Goal: Entertainment & Leisure: Consume media (video, audio)

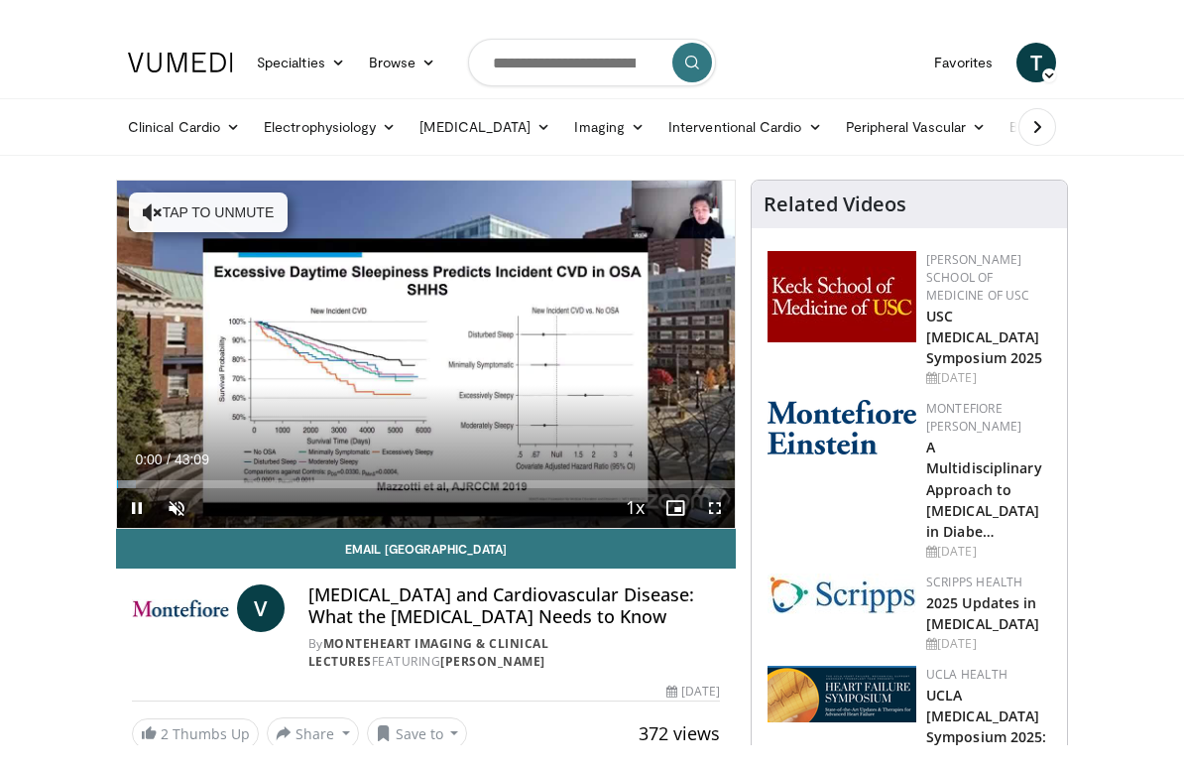
scroll to position [24, 0]
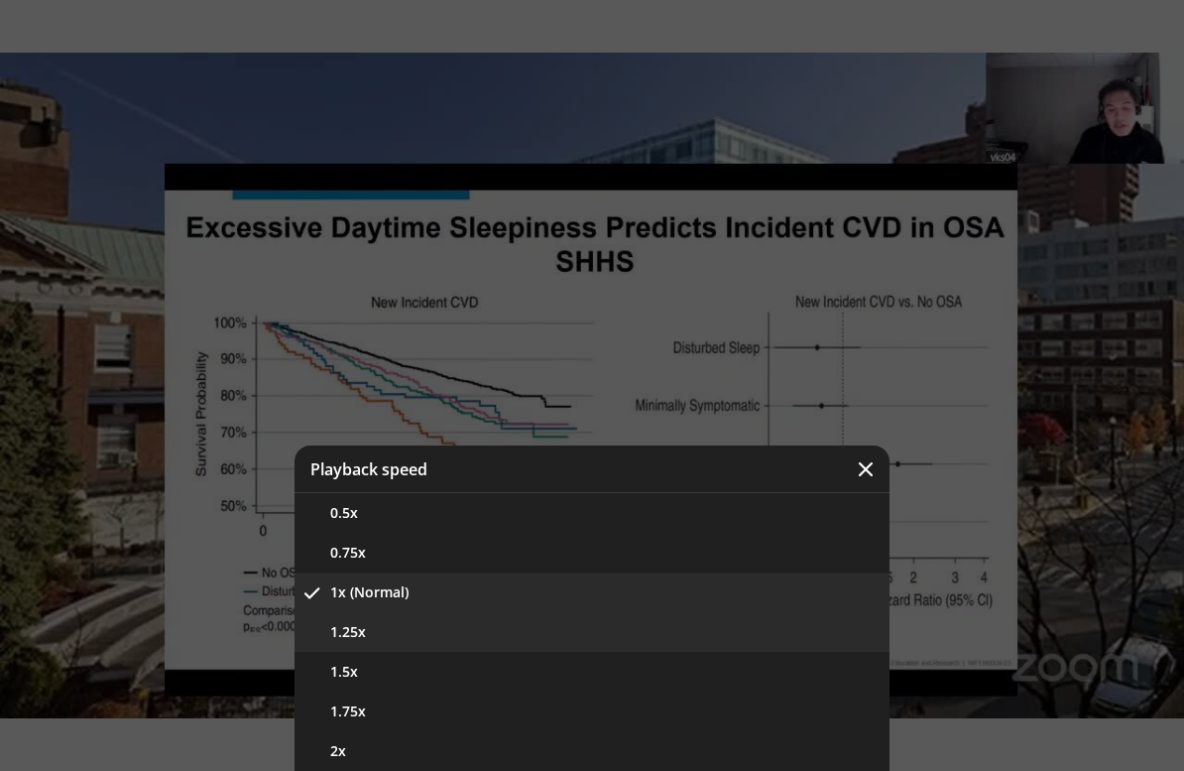
click at [527, 624] on button "1.25x" at bounding box center [592, 632] width 595 height 40
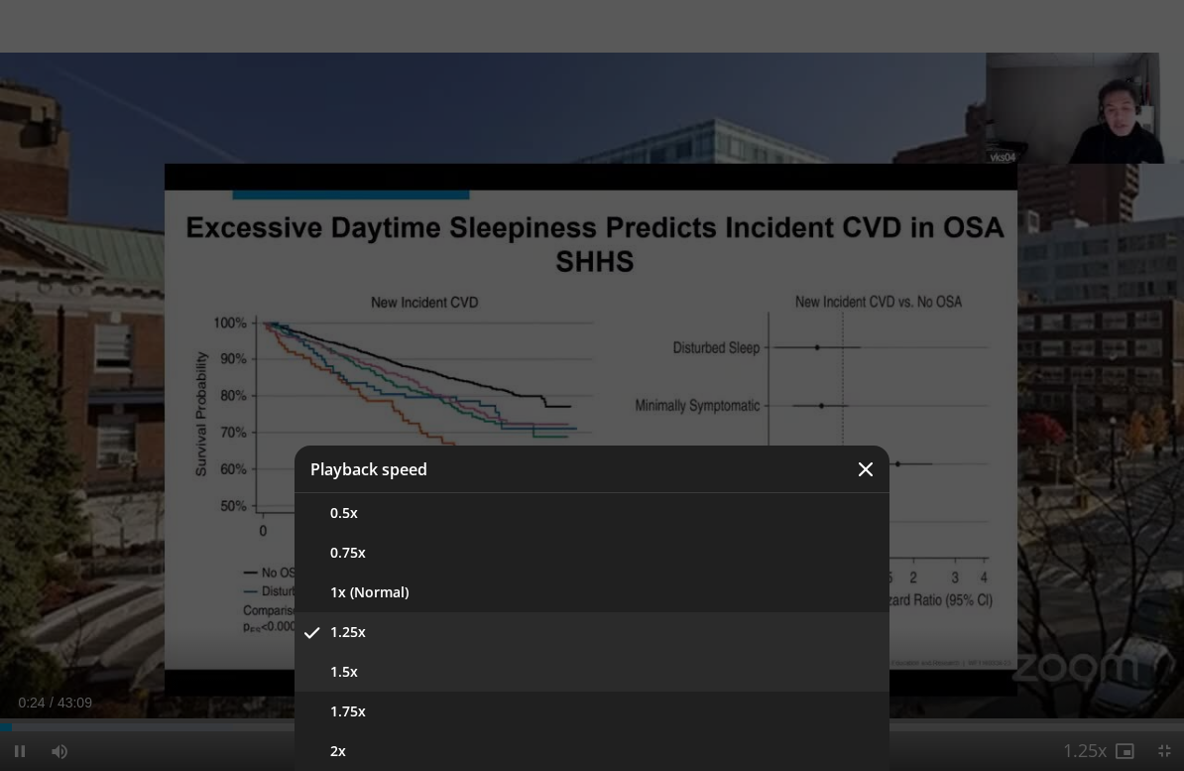
click at [572, 661] on button "1.5x" at bounding box center [592, 672] width 595 height 40
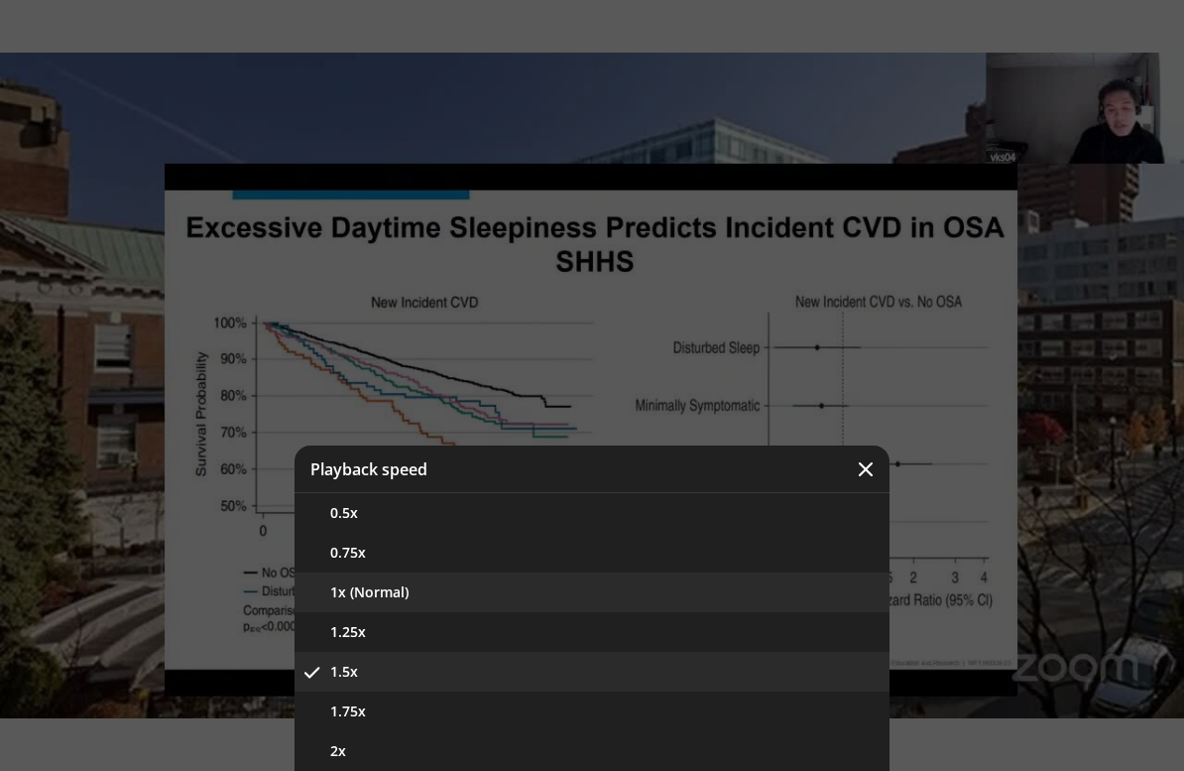
click at [551, 597] on button "1x (Normal)" at bounding box center [592, 592] width 595 height 40
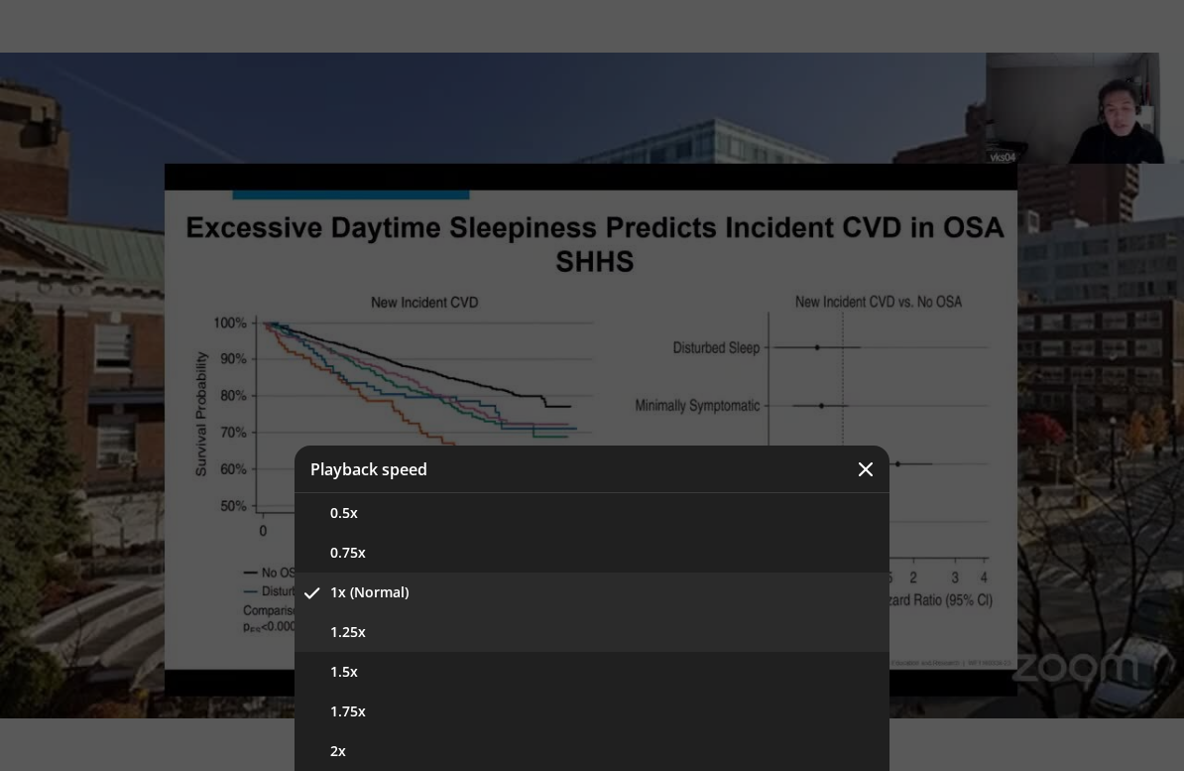
click at [654, 643] on button "1.25x" at bounding box center [592, 632] width 595 height 40
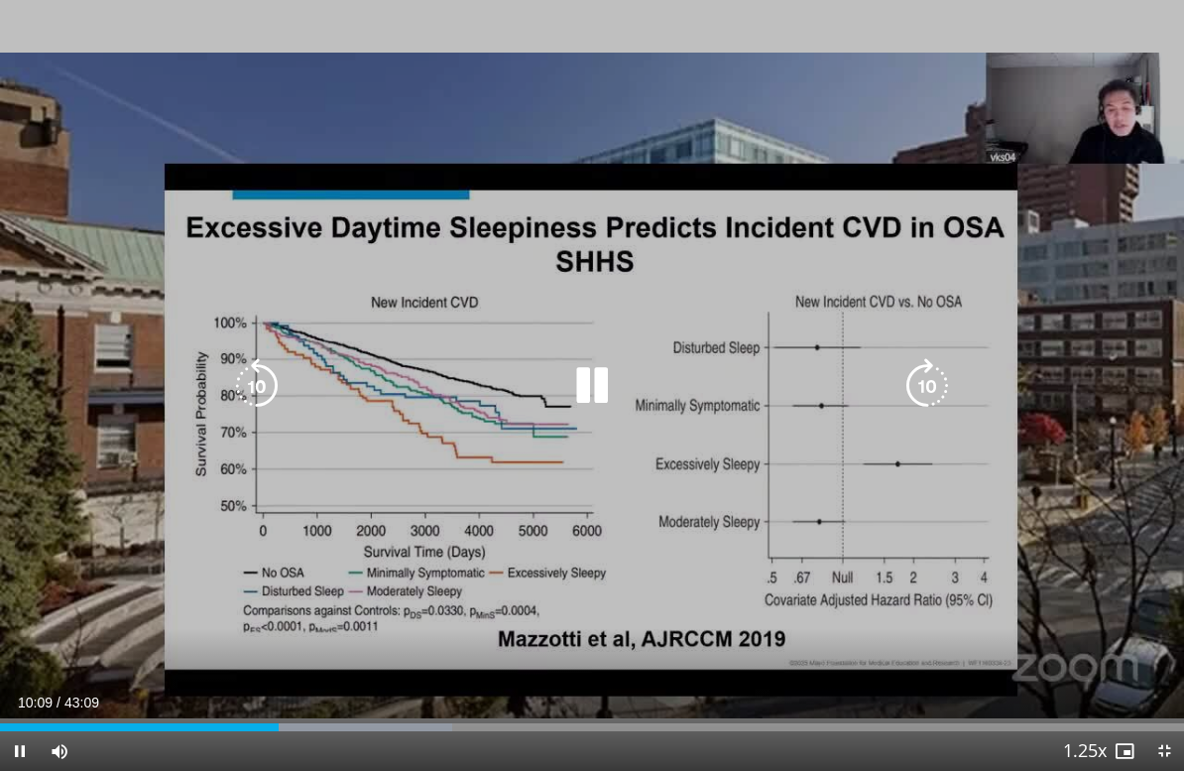
click at [585, 389] on icon "Video Player" at bounding box center [592, 386] width 56 height 56
click at [591, 379] on icon "Video Player" at bounding box center [592, 386] width 56 height 56
click at [592, 380] on icon "Video Player" at bounding box center [592, 386] width 56 height 56
click at [580, 398] on icon "Video Player" at bounding box center [592, 386] width 56 height 56
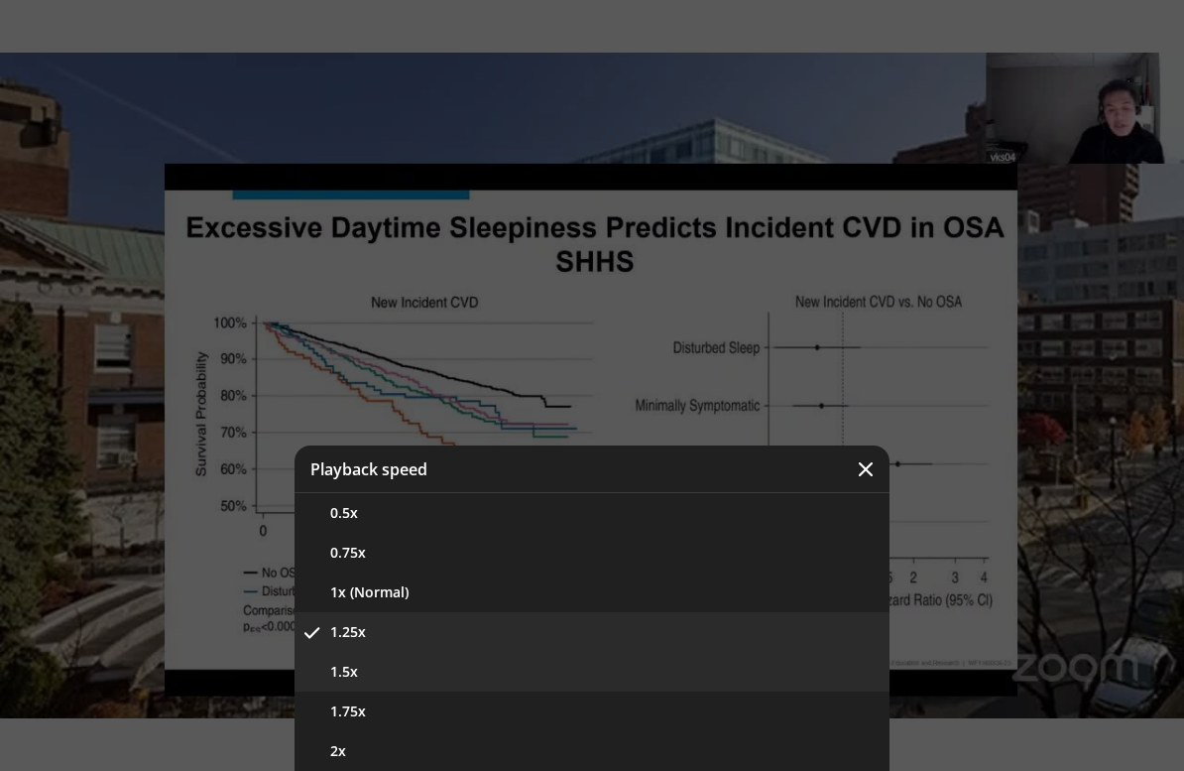
click at [698, 677] on button "1.5x" at bounding box center [592, 672] width 595 height 40
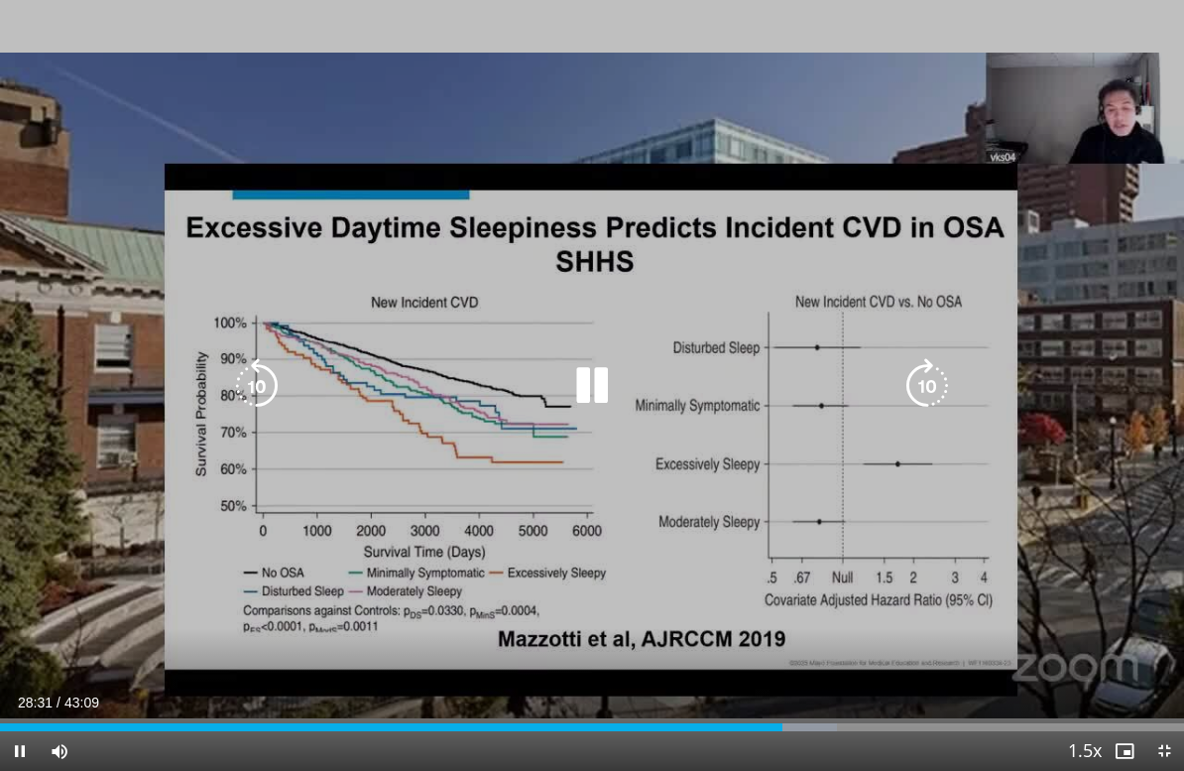
click at [586, 375] on icon "Video Player" at bounding box center [592, 386] width 56 height 56
click at [595, 381] on icon "Video Player" at bounding box center [592, 386] width 56 height 56
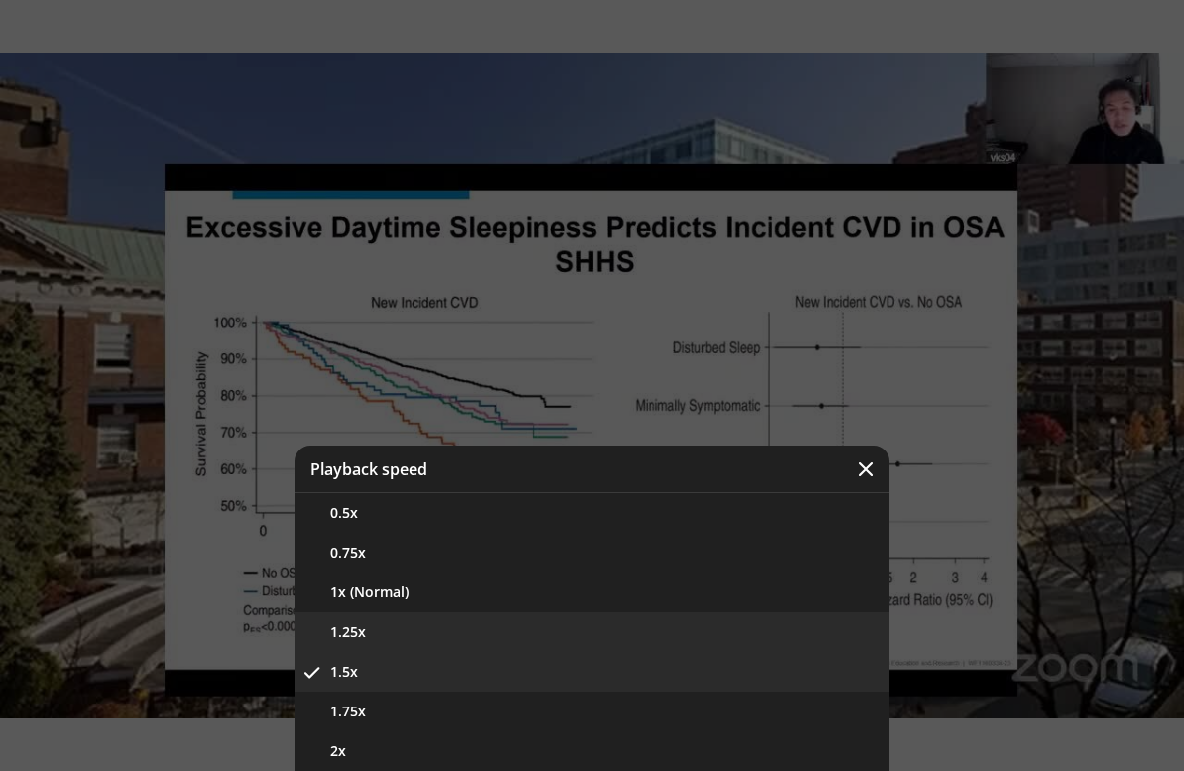
click at [668, 643] on button "1.25x" at bounding box center [592, 632] width 595 height 40
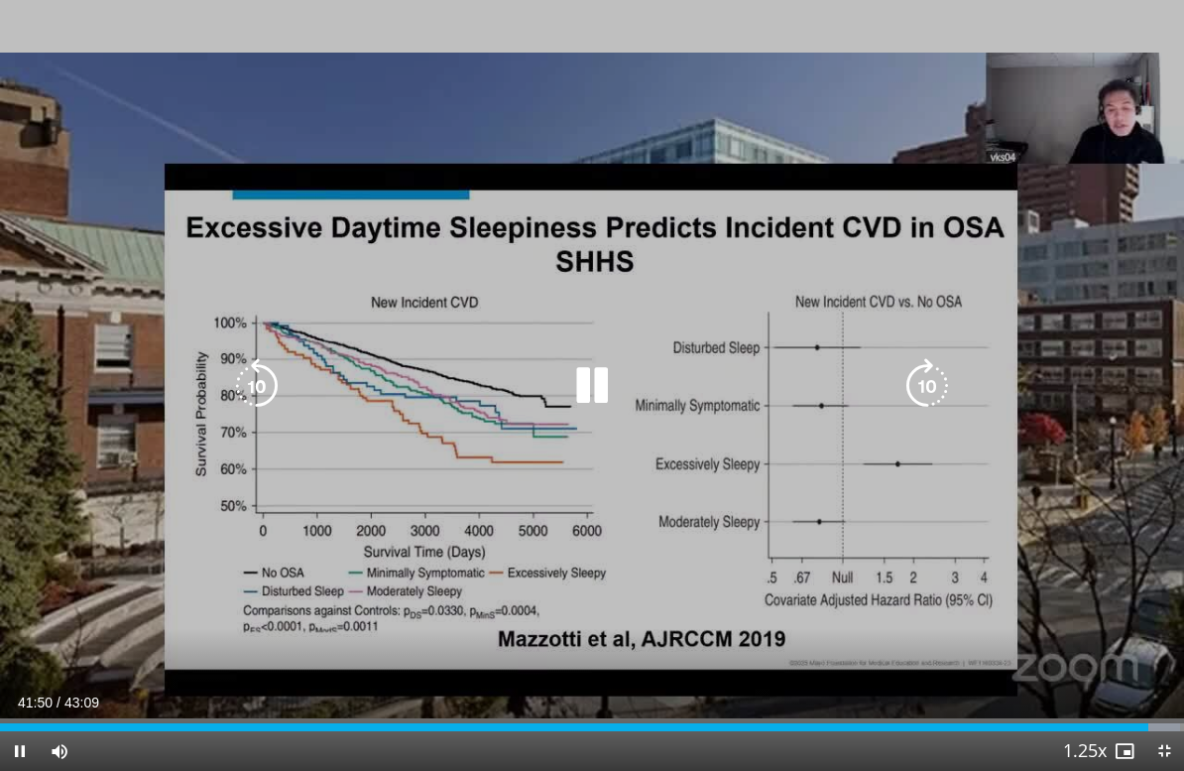
click at [595, 383] on icon "Video Player" at bounding box center [592, 386] width 56 height 56
click at [575, 380] on icon "Video Player" at bounding box center [592, 386] width 56 height 56
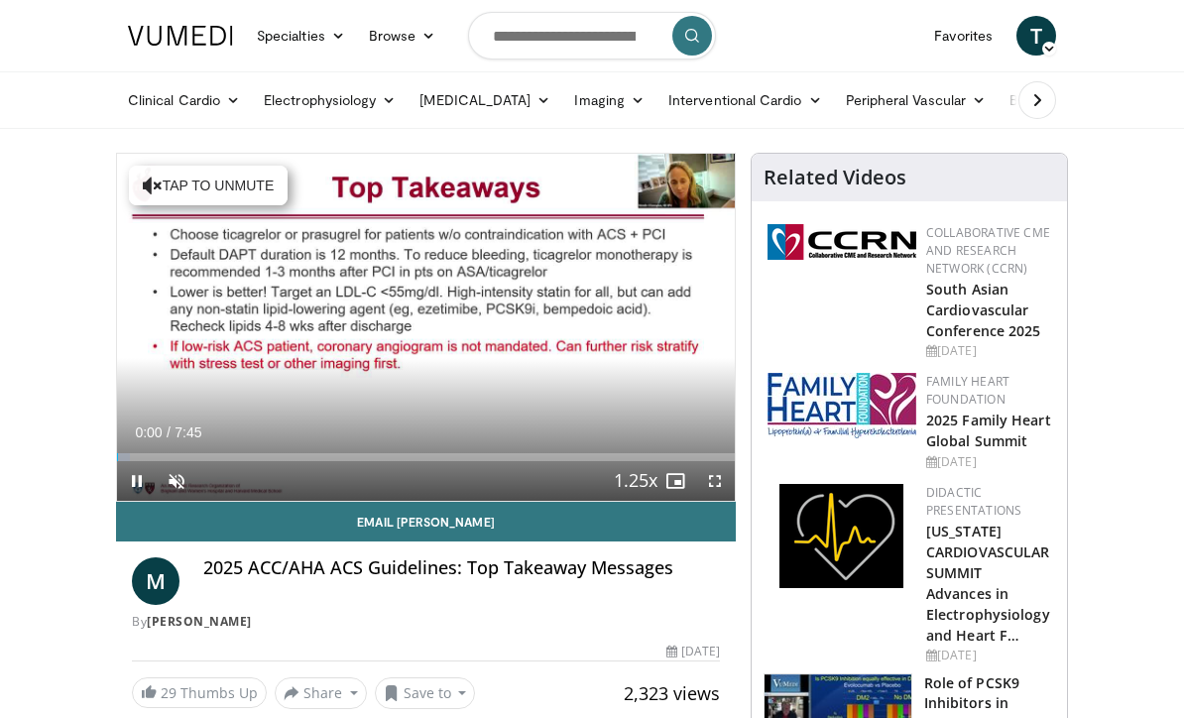
click at [712, 483] on span "Video Player" at bounding box center [715, 481] width 40 height 40
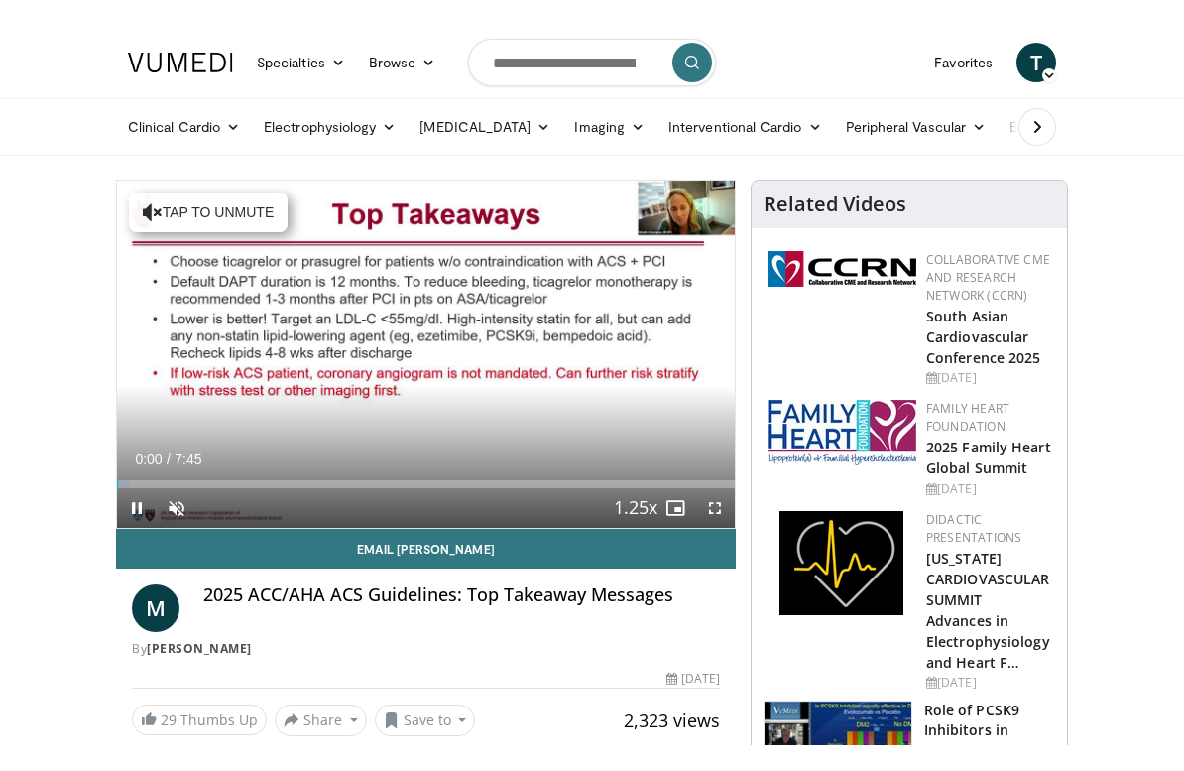
scroll to position [24, 0]
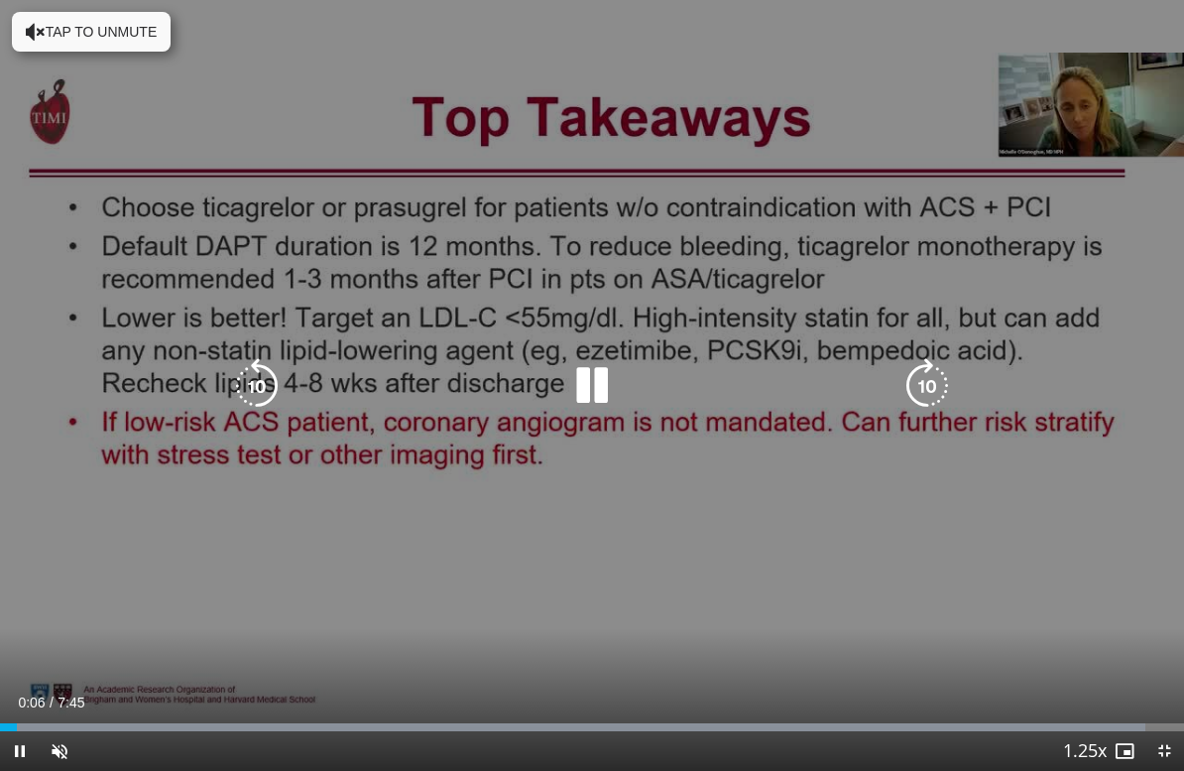
click at [52, 717] on div "10 seconds Tap to unmute" at bounding box center [592, 385] width 1184 height 771
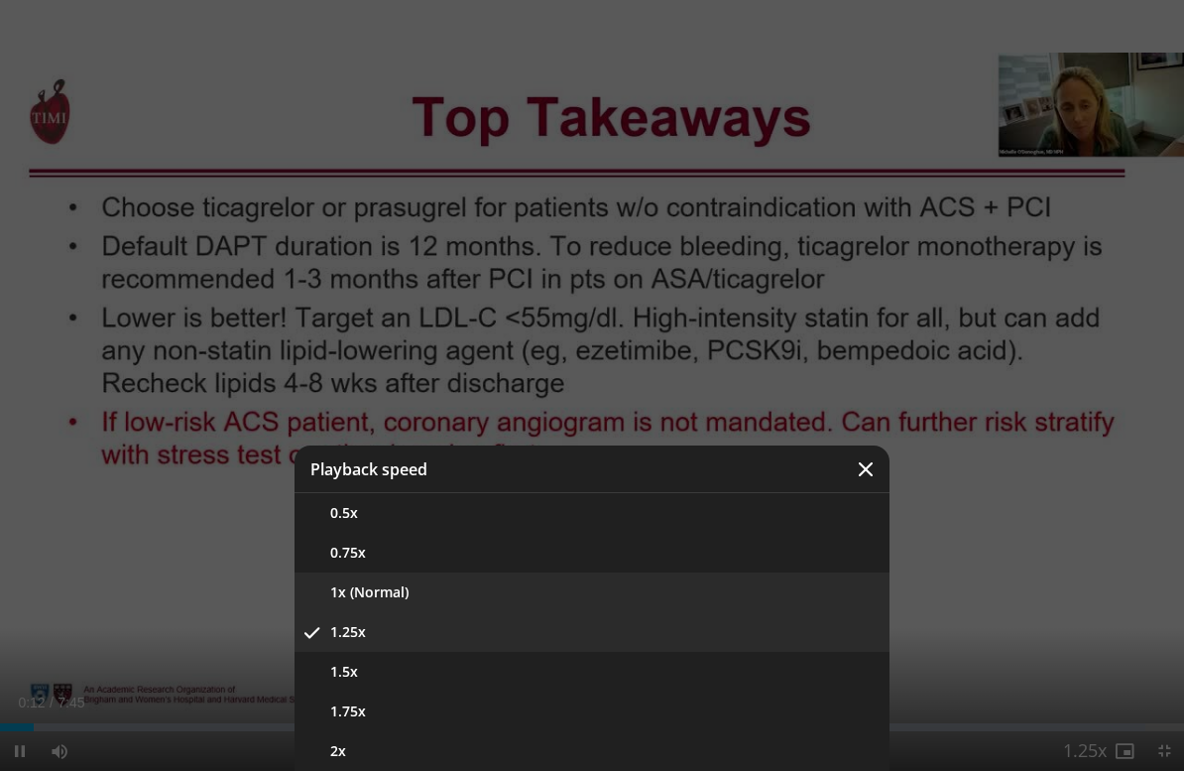
click at [552, 601] on button "1x (Normal)" at bounding box center [592, 592] width 595 height 40
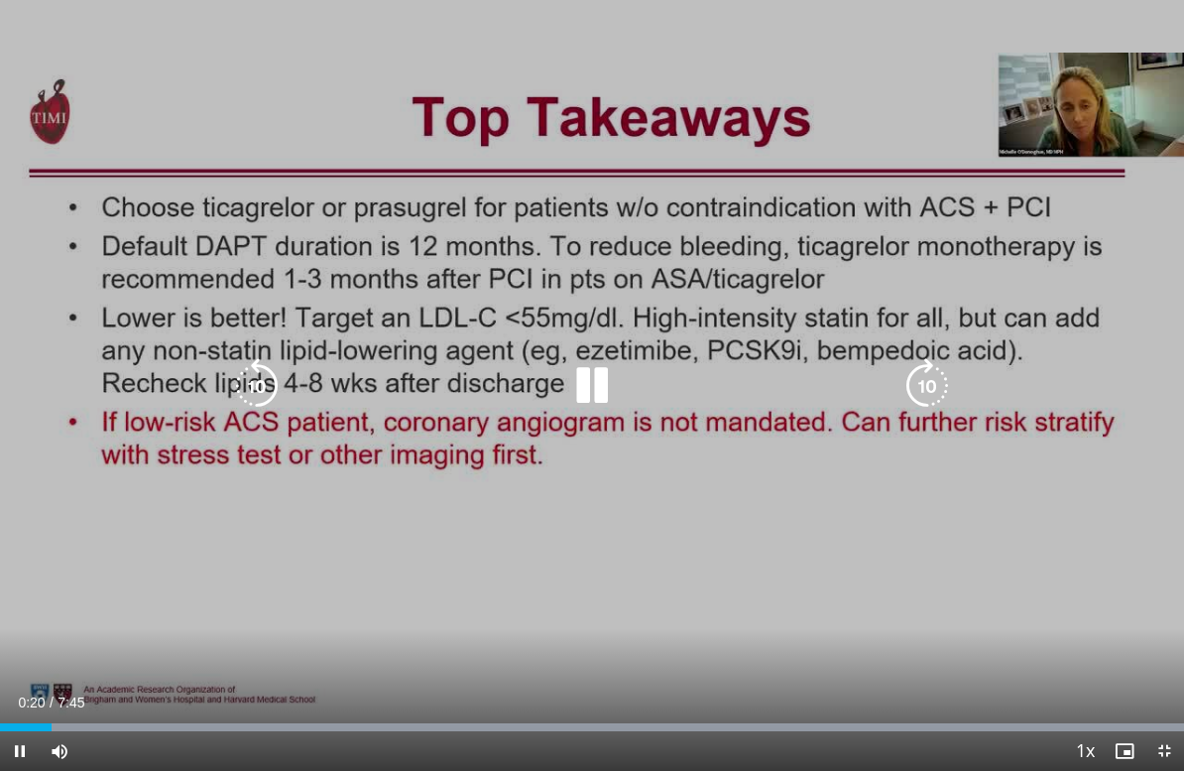
click at [273, 381] on icon "Video Player" at bounding box center [257, 386] width 56 height 56
click at [299, 375] on div "Video Player" at bounding box center [592, 386] width 710 height 40
click at [250, 384] on icon "Video Player" at bounding box center [257, 386] width 56 height 56
click at [249, 372] on icon "Video Player" at bounding box center [257, 386] width 56 height 56
click at [255, 368] on icon "Video Player" at bounding box center [257, 386] width 56 height 56
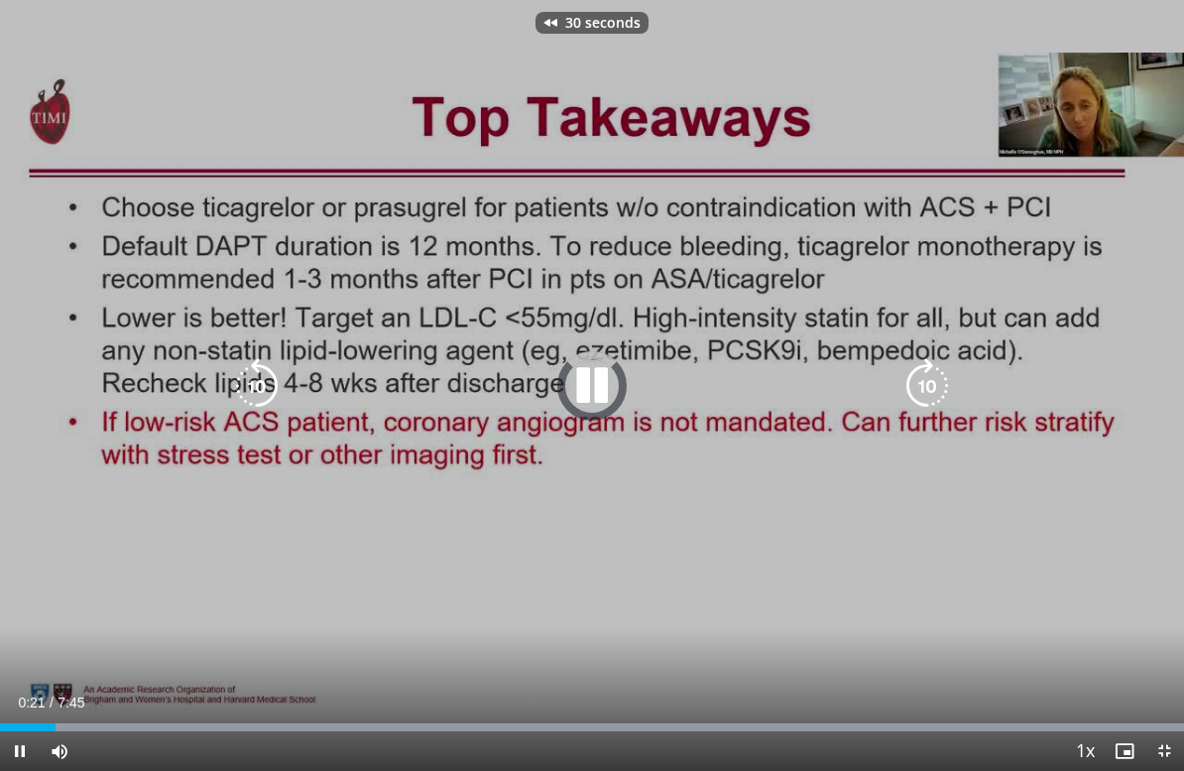
click at [246, 372] on icon "Video Player" at bounding box center [257, 386] width 56 height 56
click at [244, 375] on icon "Video Player" at bounding box center [257, 386] width 56 height 56
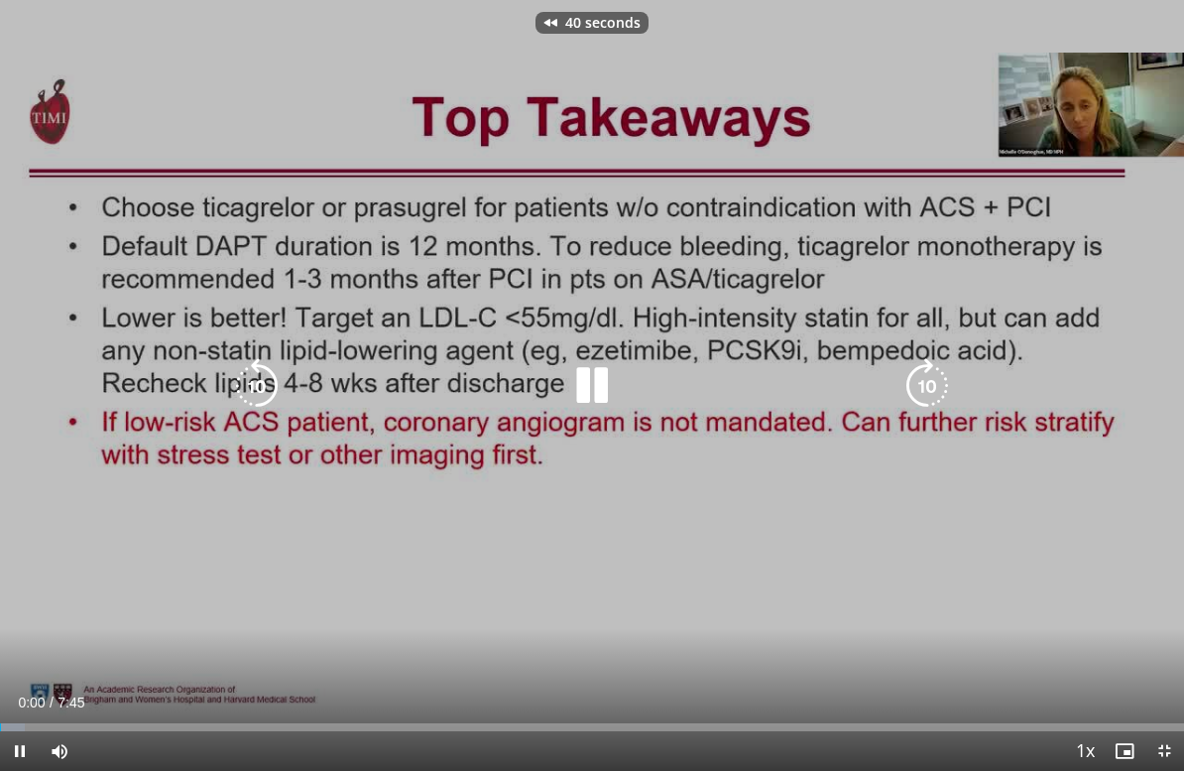
click at [588, 381] on icon "Video Player" at bounding box center [592, 386] width 56 height 56
click at [935, 362] on icon "Video Player" at bounding box center [928, 386] width 56 height 56
